Goal: Task Accomplishment & Management: Complete application form

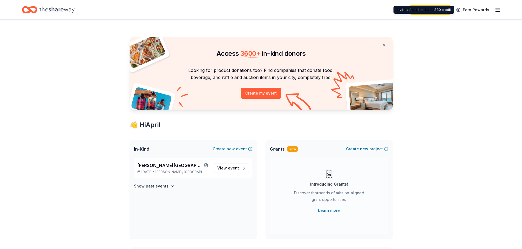
click at [500, 6] on div "Start free trial Earn Rewards" at bounding box center [455, 9] width 91 height 13
click at [500, 11] on icon "button" at bounding box center [497, 10] width 7 height 7
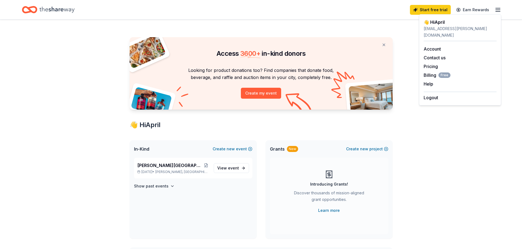
click at [460, 22] on div "👋 Hi April" at bounding box center [459, 22] width 73 height 7
click at [448, 26] on div "april.hodges@dhhs.nc.gov" at bounding box center [459, 31] width 73 height 13
click at [434, 24] on div "👋 Hi April" at bounding box center [459, 22] width 73 height 7
click at [69, 130] on div "Access 3600 + in-kind donors Looking for product donations too? Find companies …" at bounding box center [261, 216] width 522 height 392
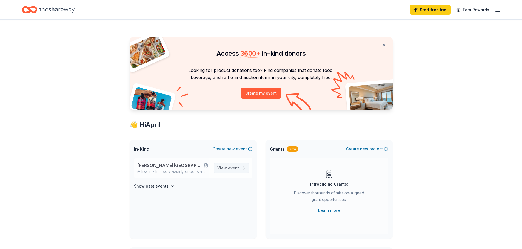
click at [233, 167] on span "event" at bounding box center [233, 168] width 11 height 5
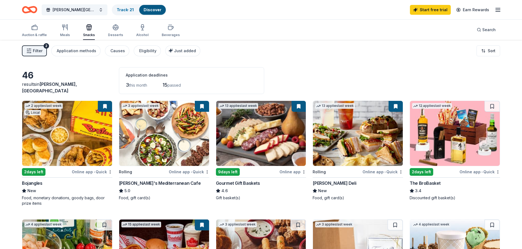
click at [34, 47] on button "Filter 2" at bounding box center [34, 50] width 25 height 11
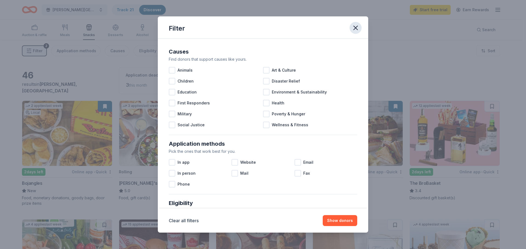
click at [359, 27] on icon "button" at bounding box center [356, 28] width 8 height 8
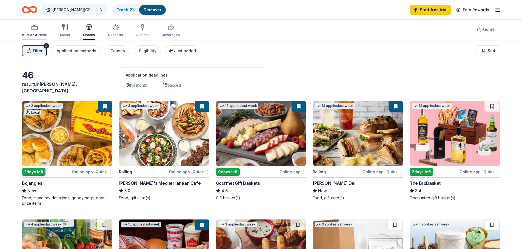
click at [30, 32] on div "Auction & raffle" at bounding box center [34, 30] width 25 height 13
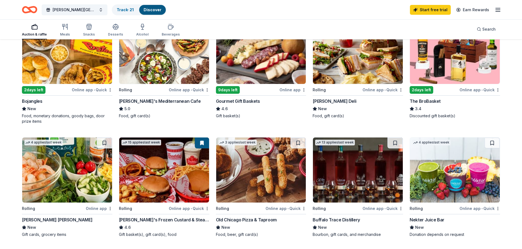
scroll to position [55, 0]
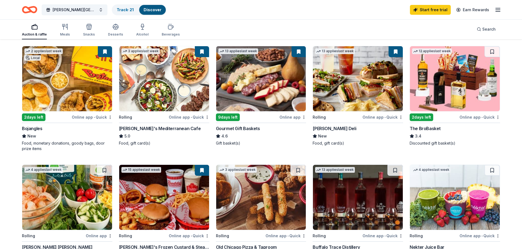
click at [64, 102] on img at bounding box center [67, 78] width 90 height 65
click at [202, 51] on button at bounding box center [202, 51] width 14 height 11
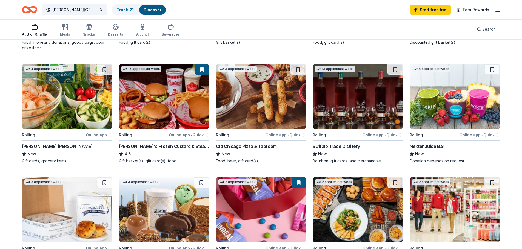
scroll to position [164, 0]
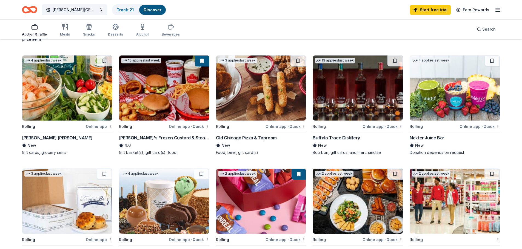
click at [69, 96] on img at bounding box center [67, 88] width 90 height 65
click at [108, 61] on button at bounding box center [104, 61] width 15 height 11
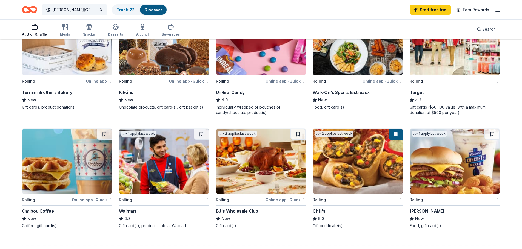
scroll to position [411, 0]
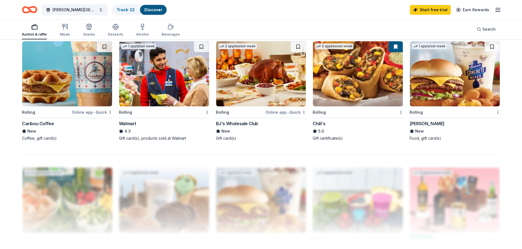
click at [77, 80] on img at bounding box center [67, 73] width 90 height 65
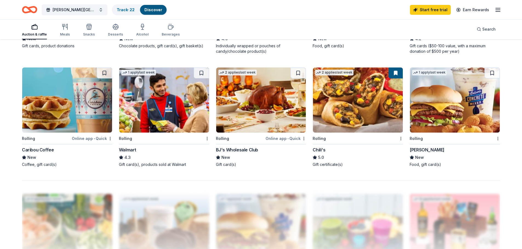
scroll to position [356, 0]
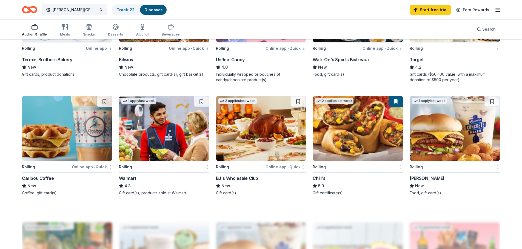
click at [418, 146] on img at bounding box center [455, 128] width 90 height 65
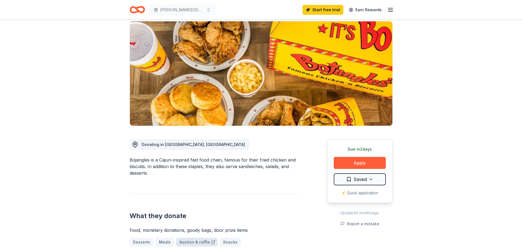
scroll to position [110, 0]
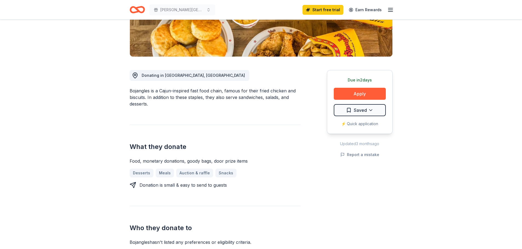
drag, startPoint x: 161, startPoint y: 90, endPoint x: 223, endPoint y: 102, distance: 63.4
click at [223, 102] on div "Bojangles is a Cajun-inspired fast food chain, famous for their fried chicken a…" at bounding box center [214, 98] width 171 height 20
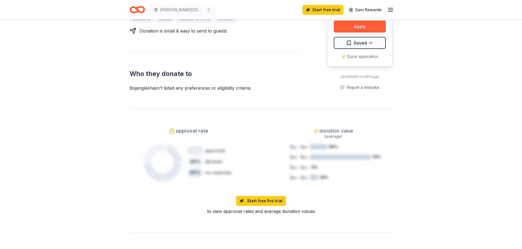
scroll to position [274, 0]
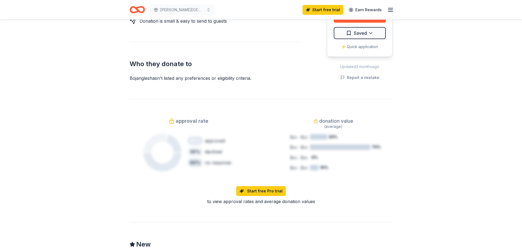
drag, startPoint x: 171, startPoint y: 76, endPoint x: 246, endPoint y: 82, distance: 75.3
click at [246, 82] on div "Bojangles New 2 applies last week approval rate donation value Share Donating i…" at bounding box center [261, 107] width 280 height 723
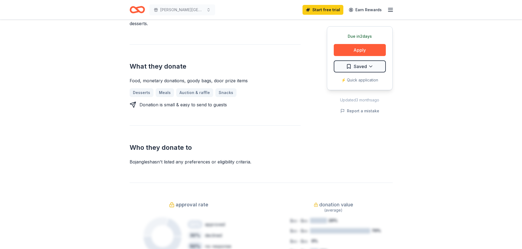
scroll to position [110, 0]
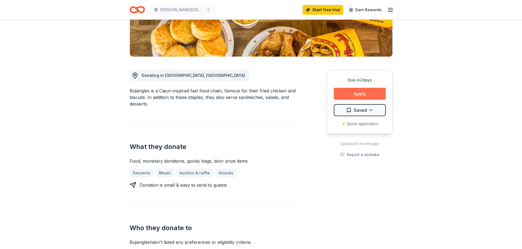
click at [366, 90] on button "Apply" at bounding box center [359, 94] width 52 height 12
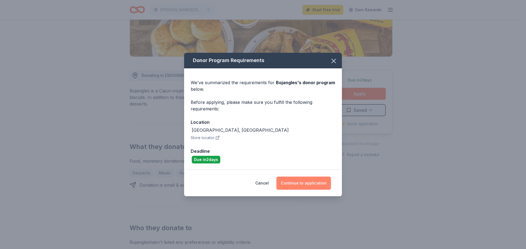
click at [314, 182] on button "Continue to application" at bounding box center [303, 183] width 54 height 13
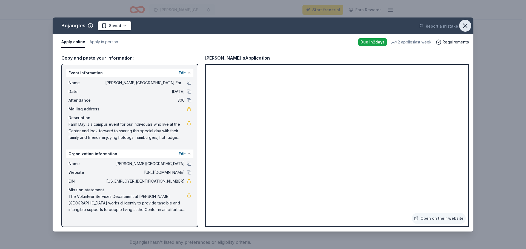
click at [463, 28] on icon "button" at bounding box center [465, 26] width 4 height 4
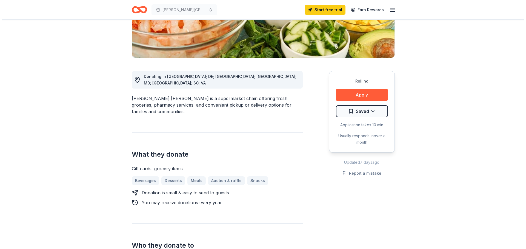
scroll to position [110, 0]
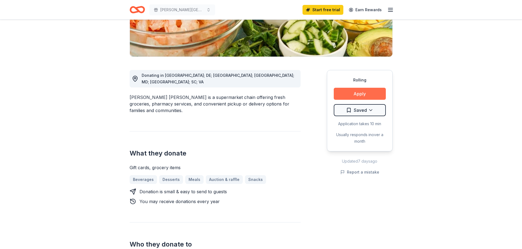
click at [361, 96] on button "Apply" at bounding box center [359, 94] width 52 height 12
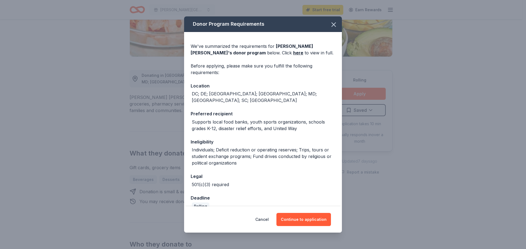
drag, startPoint x: 200, startPoint y: 95, endPoint x: 234, endPoint y: 110, distance: 37.1
click at [201, 94] on div "DC; DE; FL; GA; MD; NC; SC; VA" at bounding box center [263, 97] width 143 height 13
click at [309, 218] on button "Continue to application" at bounding box center [303, 219] width 54 height 13
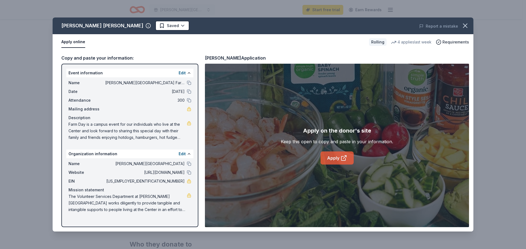
click at [345, 155] on link "Apply" at bounding box center [336, 158] width 33 height 13
drag, startPoint x: 76, startPoint y: 196, endPoint x: 167, endPoint y: 203, distance: 91.4
click at [162, 206] on span "The Volunteer Services Department at Murdoch Center works diligently to provide…" at bounding box center [127, 204] width 118 height 20
click at [189, 124] on link at bounding box center [189, 123] width 4 height 4
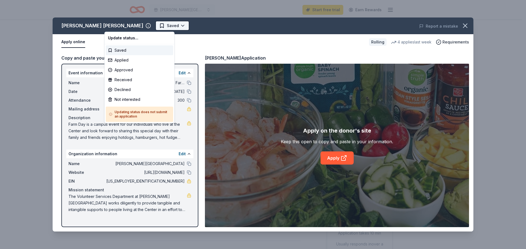
click at [130, 25] on html "MUrdoch Center Farm Day 2025 Start free trial Earn Rewards Rolling Share Harris…" at bounding box center [263, 124] width 526 height 249
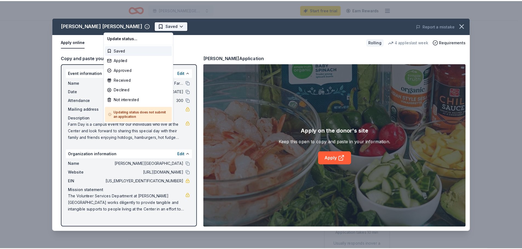
scroll to position [0, 0]
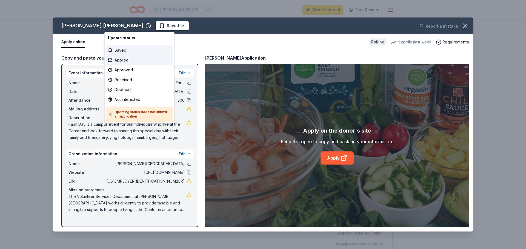
click at [123, 61] on div "Applied" at bounding box center [139, 60] width 67 height 10
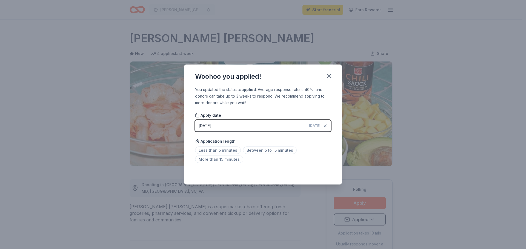
click at [326, 174] on div "Saved" at bounding box center [263, 172] width 136 height 7
click at [232, 151] on span "Less than 5 minutes" at bounding box center [218, 150] width 46 height 7
click at [331, 76] on icon "button" at bounding box center [329, 76] width 8 height 8
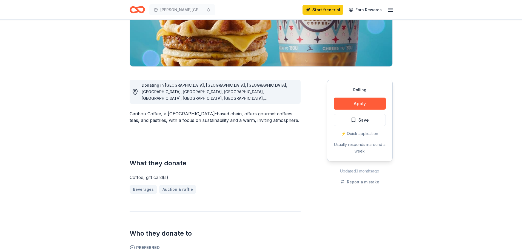
scroll to position [110, 0]
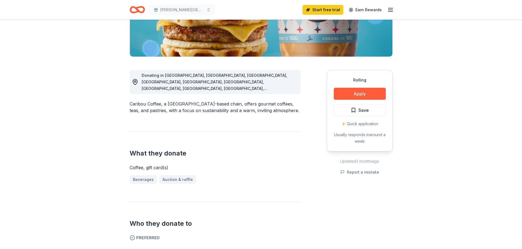
drag, startPoint x: 210, startPoint y: 70, endPoint x: 275, endPoint y: 81, distance: 66.6
click at [275, 81] on div "Donating in [GEOGRAPHIC_DATA], [GEOGRAPHIC_DATA], [GEOGRAPHIC_DATA], [GEOGRAPHI…" at bounding box center [214, 82] width 171 height 24
click at [357, 94] on button "Apply" at bounding box center [359, 94] width 52 height 12
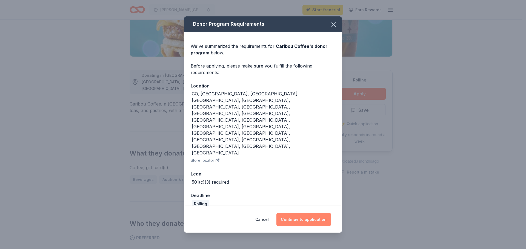
click at [300, 213] on button "Continue to application" at bounding box center [303, 219] width 54 height 13
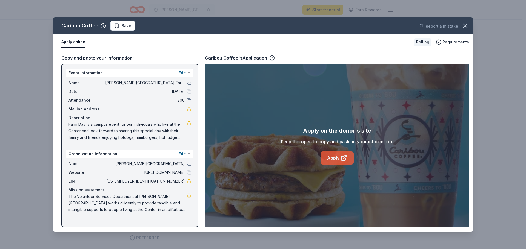
click at [332, 157] on link "Apply" at bounding box center [336, 158] width 33 height 13
click at [465, 24] on icon "button" at bounding box center [465, 26] width 8 height 8
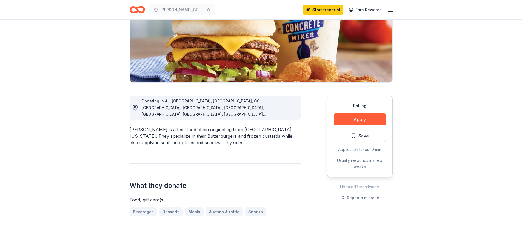
scroll to position [164, 0]
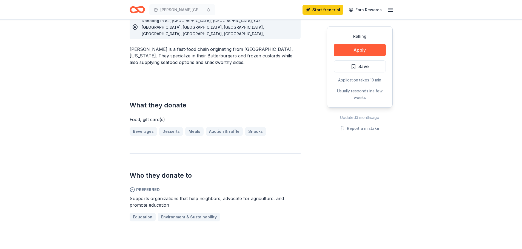
drag, startPoint x: 159, startPoint y: 44, endPoint x: 221, endPoint y: 54, distance: 63.7
click at [221, 54] on div "[PERSON_NAME] New 1 apply last week approval rate Share Donating in [GEOGRAPHIC…" at bounding box center [261, 232] width 280 height 754
drag, startPoint x: 151, startPoint y: 44, endPoint x: 197, endPoint y: 59, distance: 48.1
click at [197, 59] on div "Donating in AL, [GEOGRAPHIC_DATA], [GEOGRAPHIC_DATA], [GEOGRAPHIC_DATA], [GEOGR…" at bounding box center [214, 173] width 171 height 343
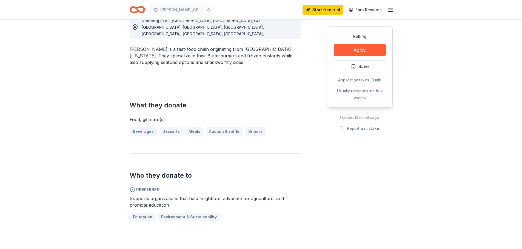
drag, startPoint x: 176, startPoint y: 51, endPoint x: 118, endPoint y: 37, distance: 59.5
click at [118, 37] on div "Rolling Share [PERSON_NAME] New 1 apply last week approval rate Share Donating …" at bounding box center [261, 232] width 522 height 754
click at [233, 62] on div "Donating in AL, [GEOGRAPHIC_DATA], [GEOGRAPHIC_DATA], [GEOGRAPHIC_DATA], [GEOGR…" at bounding box center [214, 173] width 171 height 343
click at [246, 61] on div "Donating in AL, [GEOGRAPHIC_DATA], [GEOGRAPHIC_DATA], [GEOGRAPHIC_DATA], [GEOGR…" at bounding box center [214, 173] width 171 height 343
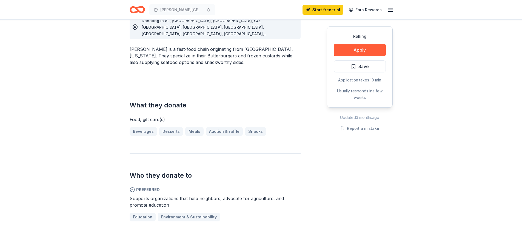
drag, startPoint x: 165, startPoint y: 49, endPoint x: 206, endPoint y: 60, distance: 42.4
click at [206, 60] on div "Donating in AL, [GEOGRAPHIC_DATA], [GEOGRAPHIC_DATA], [GEOGRAPHIC_DATA], [GEOGR…" at bounding box center [214, 173] width 171 height 343
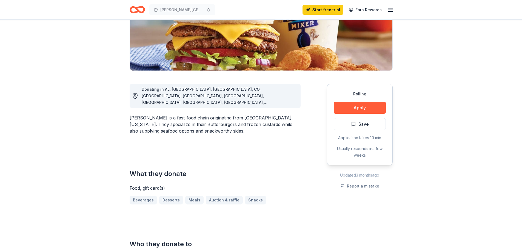
scroll to position [82, 0]
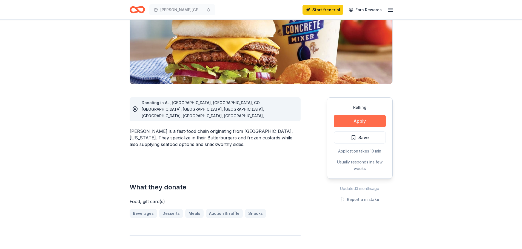
click at [361, 117] on button "Apply" at bounding box center [359, 121] width 52 height 12
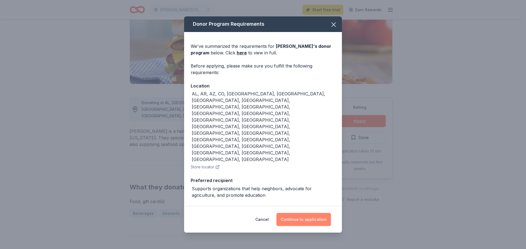
click at [305, 213] on button "Continue to application" at bounding box center [303, 219] width 54 height 13
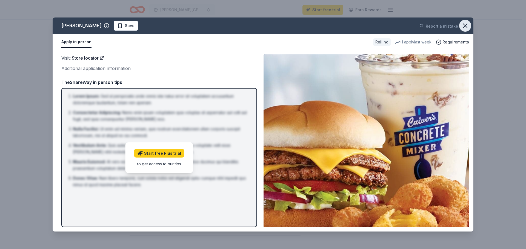
click at [465, 25] on icon "button" at bounding box center [465, 26] width 4 height 4
